Goal: Use online tool/utility: Utilize a website feature to perform a specific function

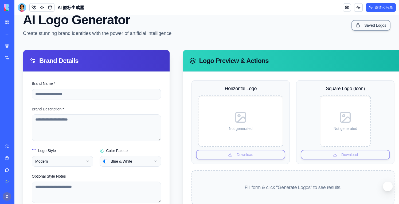
scroll to position [20, 0]
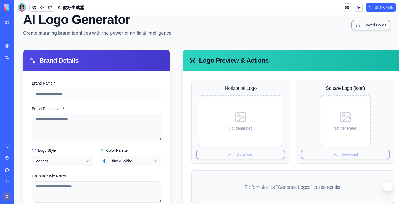
click at [128, 88] on div "Brand Name *" at bounding box center [96, 89] width 129 height 19
click at [128, 92] on input "Brand Name *" at bounding box center [96, 94] width 129 height 11
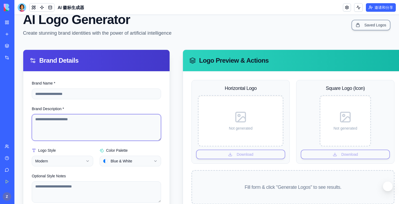
click at [129, 125] on textarea "Brand Description *" at bounding box center [96, 127] width 129 height 27
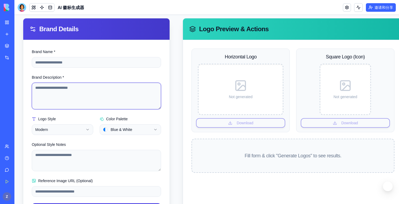
scroll to position [50, 0]
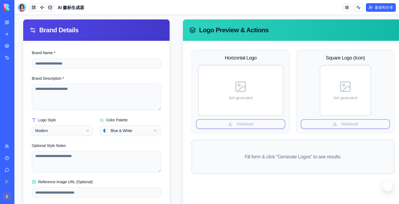
click at [244, 106] on div "Not generated" at bounding box center [241, 91] width 80 height 46
click at [245, 123] on div "Horizontal Logo Not generated Download" at bounding box center [241, 92] width 98 height 84
click at [346, 65] on div "Not generated" at bounding box center [345, 90] width 51 height 51
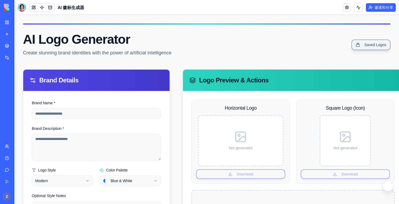
click at [364, 49] on link "Saved Logos" at bounding box center [370, 45] width 39 height 11
